Goal: Information Seeking & Learning: Learn about a topic

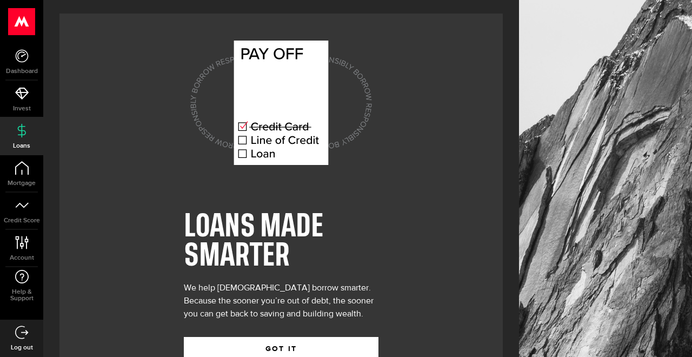
scroll to position [35, 0]
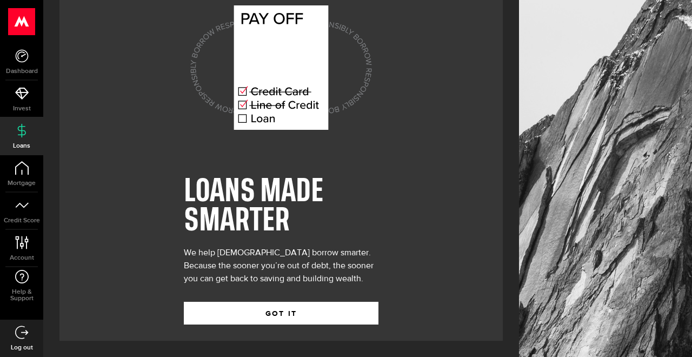
click at [244, 299] on div "GOT IT" at bounding box center [281, 304] width 195 height 39
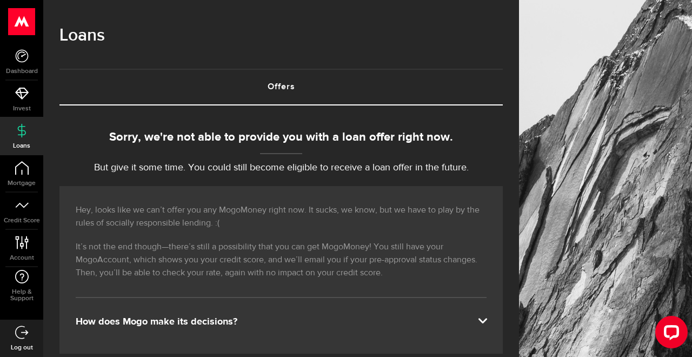
click at [287, 84] on link "Offers (requires attention)" at bounding box center [280, 87] width 443 height 35
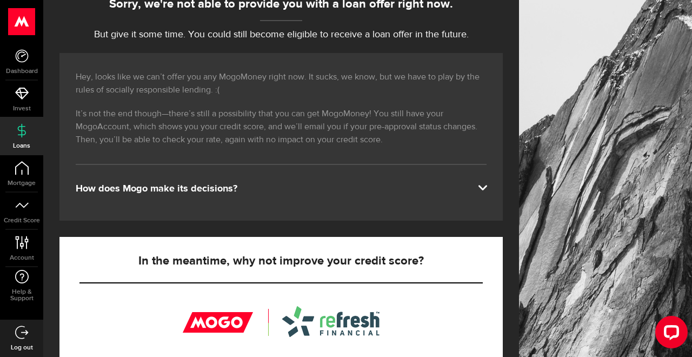
scroll to position [133, 0]
click at [255, 177] on div "Hey, looks like we can’t offer you any MogoMoney right now. It sucks, we know, …" at bounding box center [280, 137] width 443 height 168
click at [467, 191] on div "How does Mogo make its decisions?" at bounding box center [281, 188] width 411 height 13
click at [482, 184] on span at bounding box center [482, 186] width 9 height 9
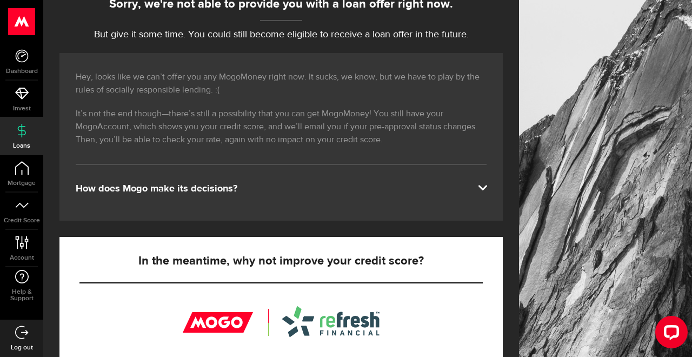
click at [482, 184] on span at bounding box center [482, 186] width 9 height 9
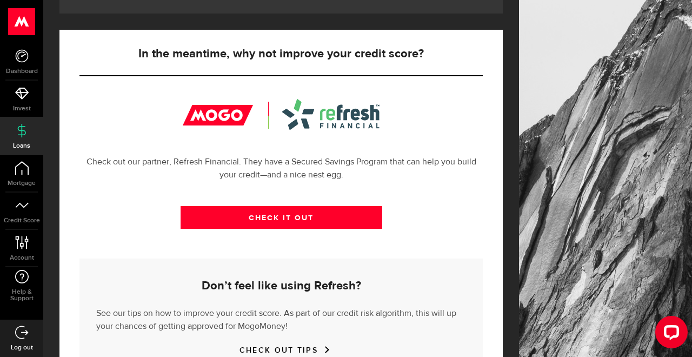
scroll to position [341, 0]
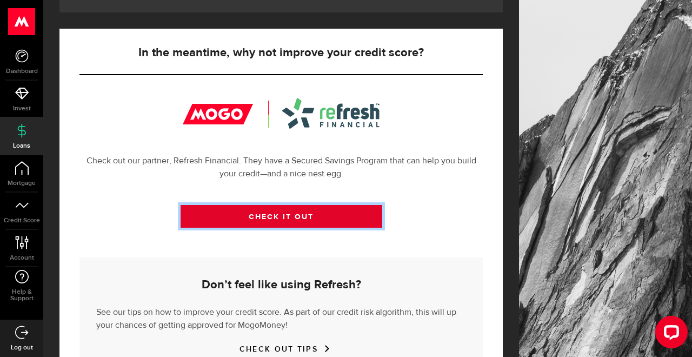
click at [319, 208] on link "CHECK IT OUT" at bounding box center [282, 216] width 202 height 23
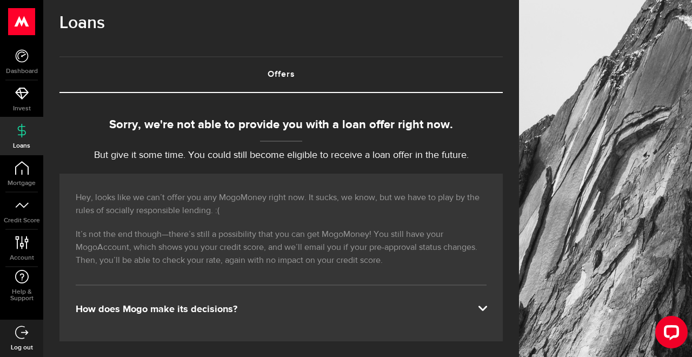
scroll to position [0, 0]
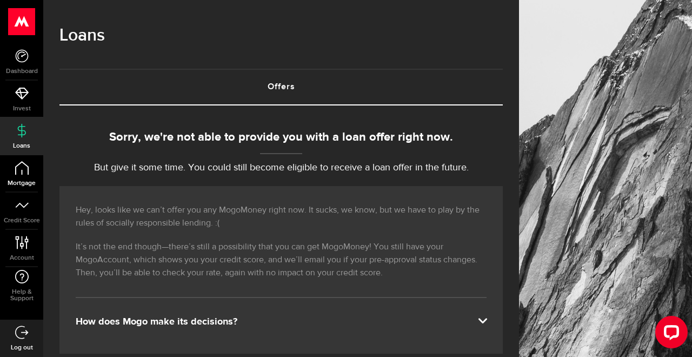
click at [25, 172] on icon at bounding box center [22, 168] width 14 height 14
